Goal: Task Accomplishment & Management: Complete application form

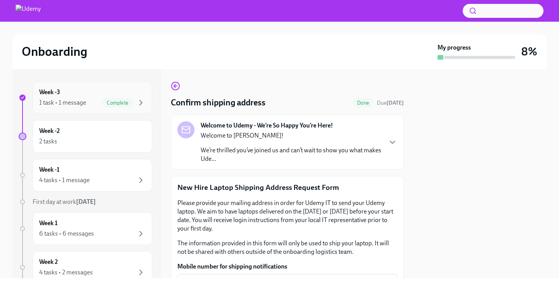
click at [91, 99] on div "1 task • 1 message Complete" at bounding box center [92, 102] width 106 height 9
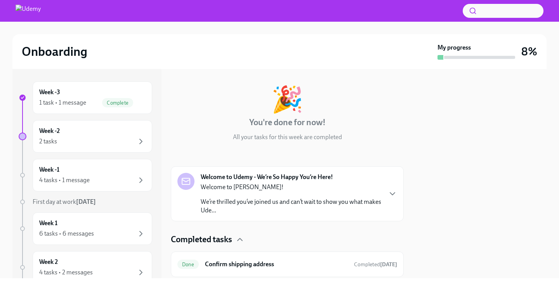
scroll to position [28, 0]
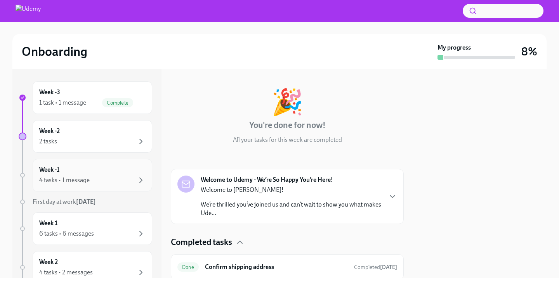
click at [80, 177] on div "4 tasks • 1 message" at bounding box center [64, 180] width 50 height 9
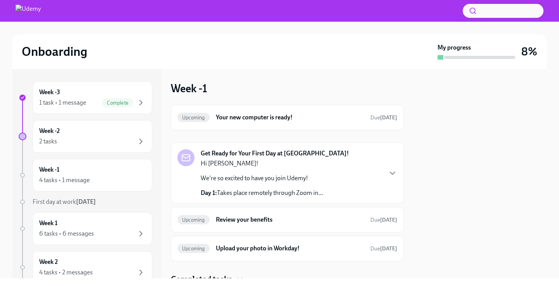
click at [398, 173] on div "Get Ready for Your First Day at [GEOGRAPHIC_DATA]! Hi [PERSON_NAME]! We're so e…" at bounding box center [287, 173] width 233 height 61
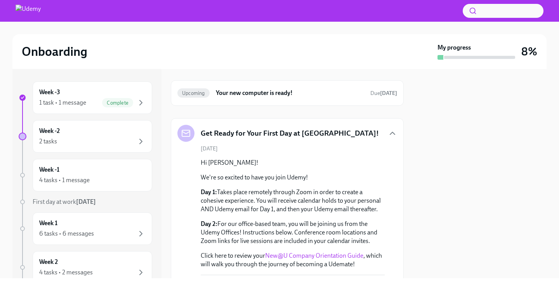
scroll to position [43, 0]
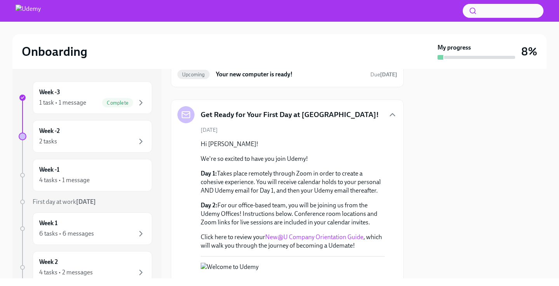
click at [390, 107] on div "Get Ready for Your First Day at [GEOGRAPHIC_DATA]!" at bounding box center [287, 114] width 220 height 17
click at [393, 114] on icon "button" at bounding box center [392, 115] width 5 height 2
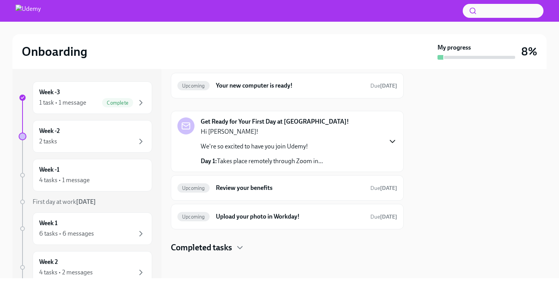
scroll to position [32, 0]
click at [243, 189] on h6 "Review your benefits" at bounding box center [290, 188] width 148 height 9
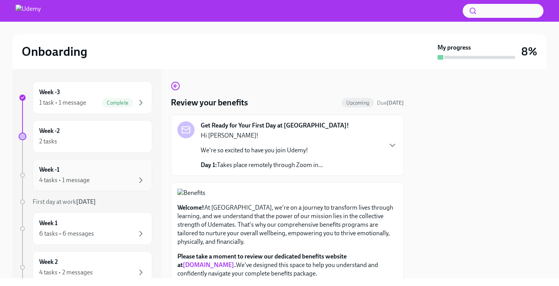
click at [109, 177] on div "4 tasks • 1 message" at bounding box center [92, 180] width 106 height 9
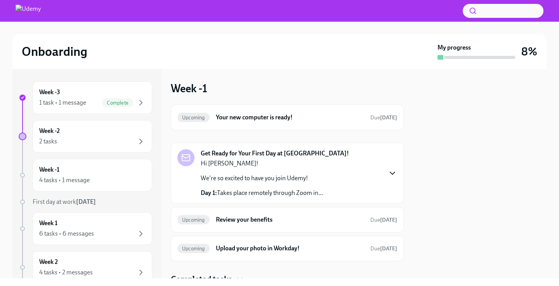
click at [396, 172] on icon "button" at bounding box center [392, 173] width 9 height 9
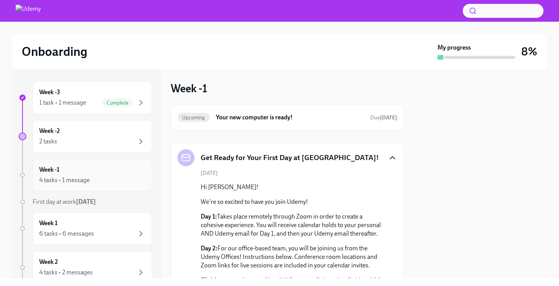
click at [90, 181] on div "4 tasks • 1 message" at bounding box center [92, 180] width 106 height 9
click at [98, 172] on div "Week -1 4 tasks • 1 message" at bounding box center [92, 175] width 106 height 19
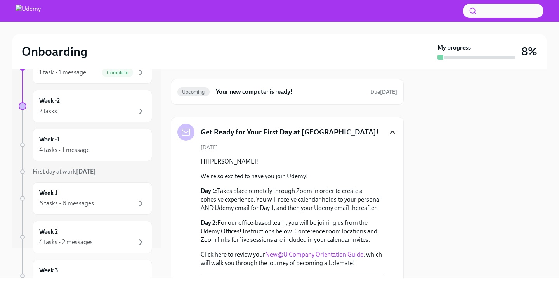
scroll to position [44, 0]
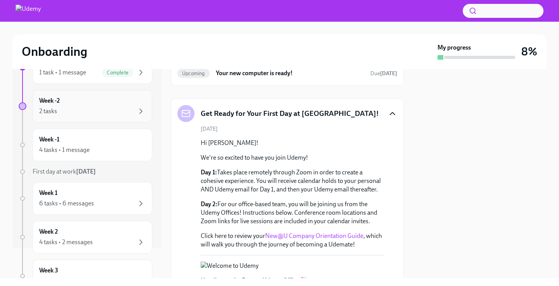
click at [83, 121] on div "Week -2 2 tasks" at bounding box center [92, 106] width 119 height 33
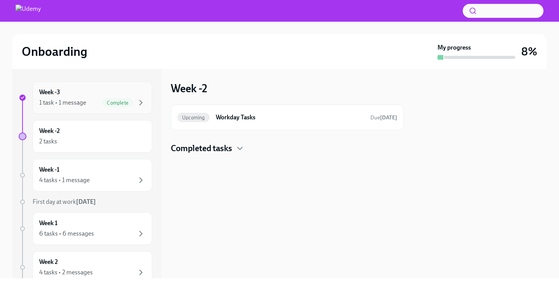
click at [94, 102] on div "1 task • 1 message Complete" at bounding box center [92, 102] width 106 height 9
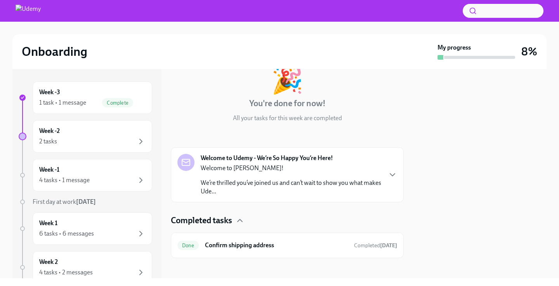
scroll to position [54, 0]
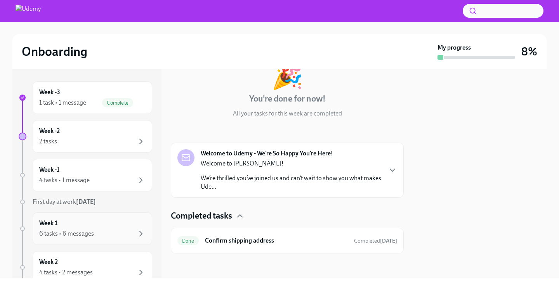
click at [81, 228] on div "Week 1 6 tasks • 6 messages" at bounding box center [92, 228] width 106 height 19
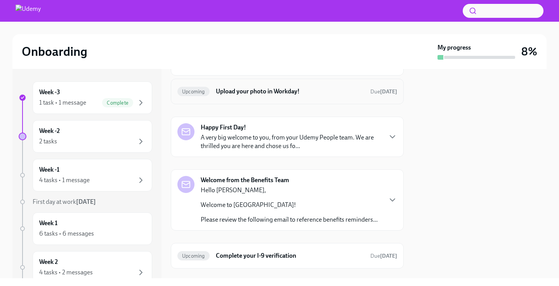
scroll to position [98, 0]
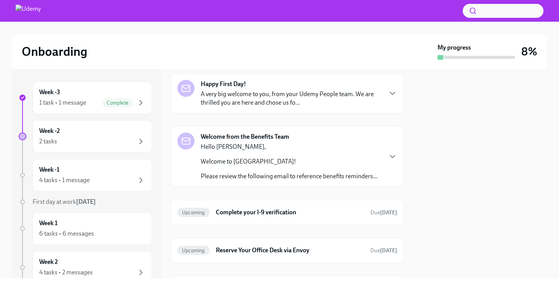
click at [382, 157] on div "Welcome from the Benefits Team Hello [PERSON_NAME], Welcome to Udemy! Please re…" at bounding box center [287, 157] width 220 height 48
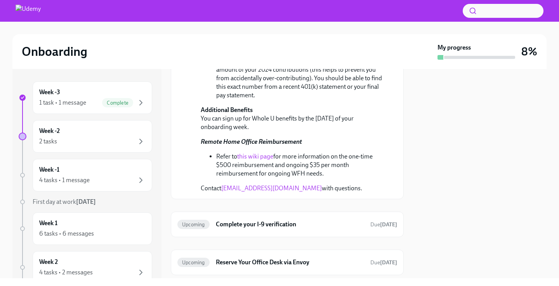
scroll to position [692, 0]
click at [348, 224] on div "Upcoming Complete your I-9 verification Due [DATE]" at bounding box center [287, 224] width 233 height 26
click at [370, 221] on span "Due [DATE]" at bounding box center [383, 224] width 27 height 7
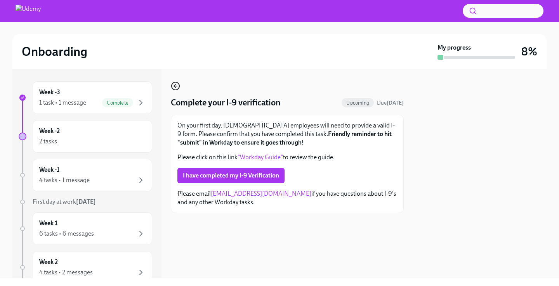
click at [173, 87] on icon "button" at bounding box center [175, 85] width 9 height 9
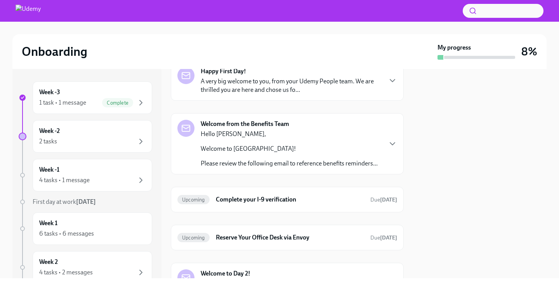
scroll to position [161, 0]
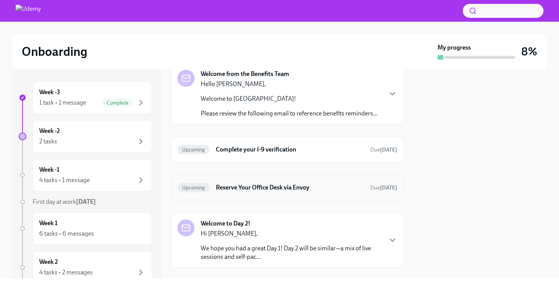
click at [320, 189] on h6 "Reserve Your Office Desk via Envoy" at bounding box center [290, 187] width 148 height 9
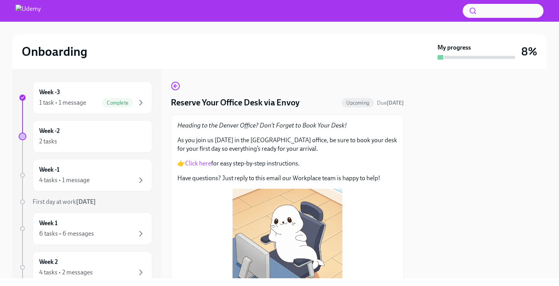
click at [202, 163] on link "Click here" at bounding box center [198, 163] width 26 height 7
click at [95, 166] on div "Week -1 4 tasks • 1 message" at bounding box center [92, 175] width 106 height 19
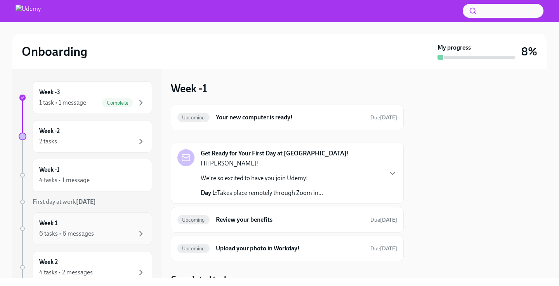
click at [106, 221] on div "Week 1 6 tasks • 6 messages" at bounding box center [92, 228] width 106 height 19
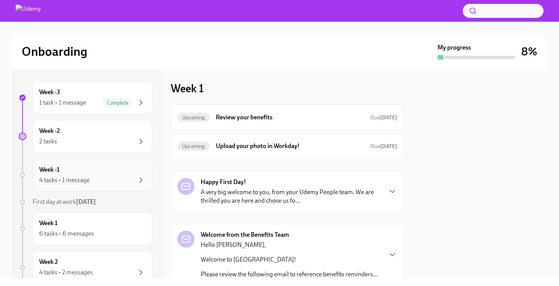
click at [98, 185] on div "Week -1 4 tasks • 1 message" at bounding box center [92, 175] width 119 height 33
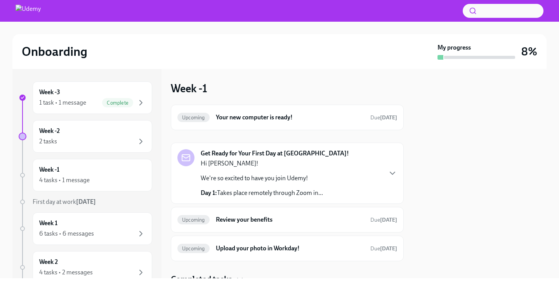
scroll to position [32, 0]
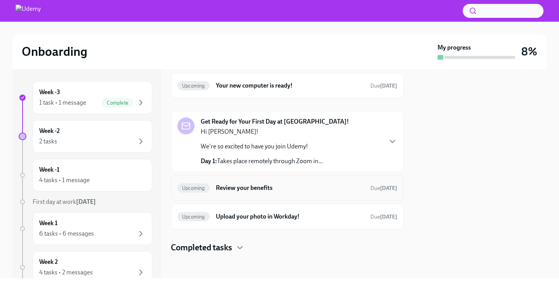
click at [264, 187] on h6 "Review your benefits" at bounding box center [290, 188] width 148 height 9
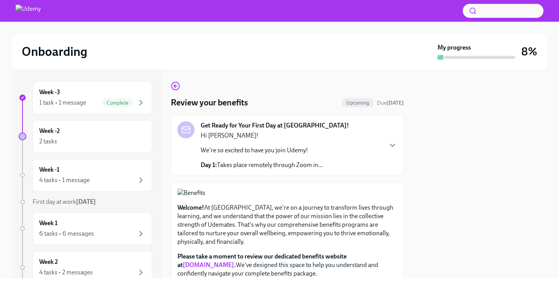
scroll to position [13, 0]
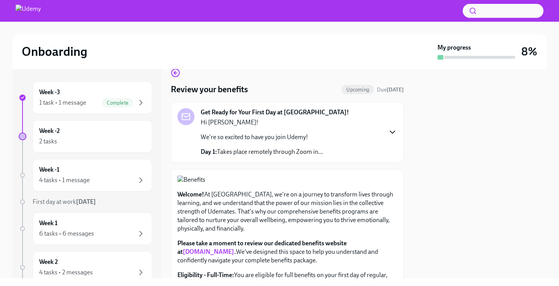
click at [389, 130] on icon "button" at bounding box center [392, 132] width 9 height 9
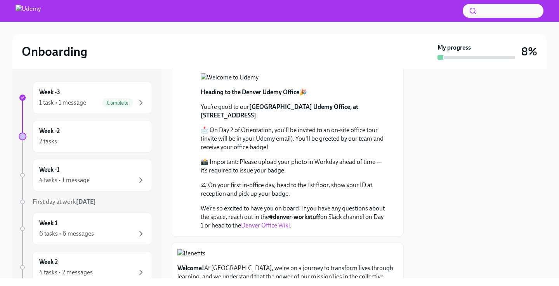
scroll to position [0, 0]
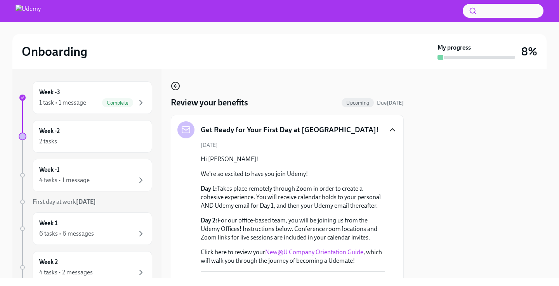
click at [174, 87] on icon "button" at bounding box center [175, 86] width 2 height 3
